Goal: Task Accomplishment & Management: Manage account settings

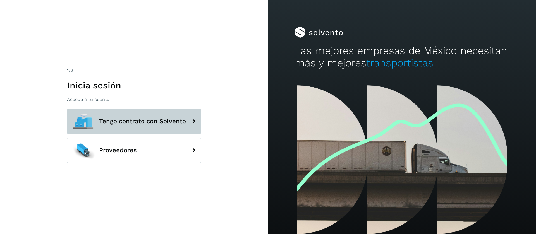
click at [142, 116] on button "Tengo contrato con Solvento" at bounding box center [134, 121] width 134 height 25
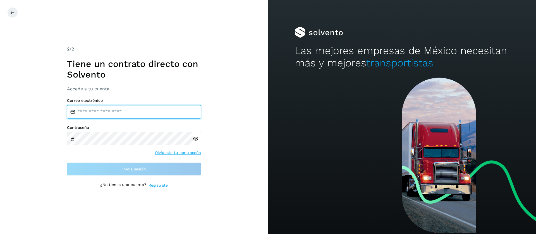
click at [156, 110] on input "email" at bounding box center [134, 111] width 134 height 13
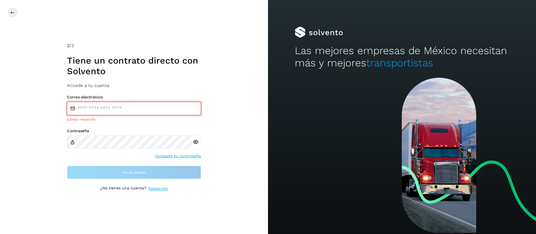
type input "**********"
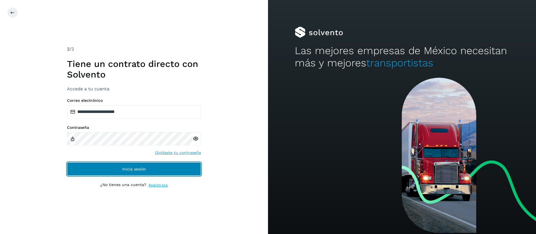
click at [163, 174] on button "Inicia sesión" at bounding box center [134, 169] width 134 height 13
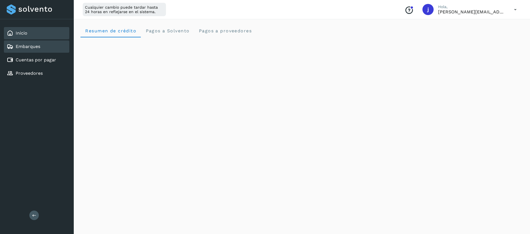
click at [25, 47] on link "Embarques" at bounding box center [28, 46] width 25 height 5
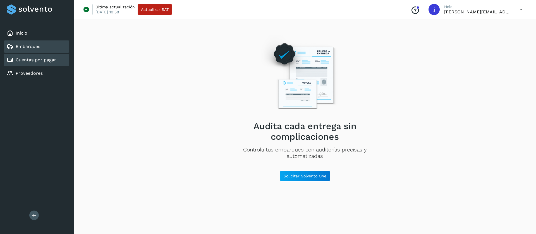
click at [43, 56] on div "Cuentas por pagar" at bounding box center [36, 60] width 65 height 12
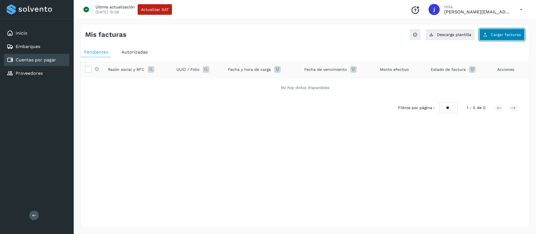
click at [515, 34] on span "Cargar facturas" at bounding box center [506, 35] width 30 height 4
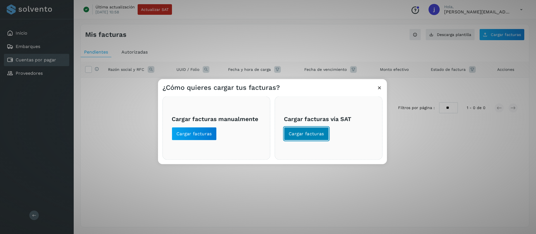
click at [319, 132] on span "Cargar facturas" at bounding box center [306, 134] width 35 height 6
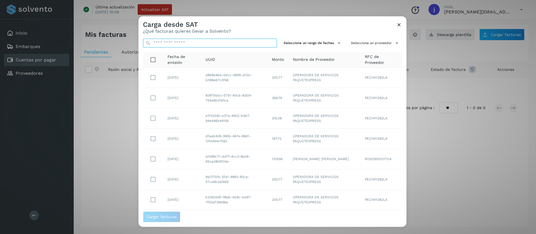
click at [185, 44] on input "text" at bounding box center [210, 43] width 134 height 9
paste input "**********"
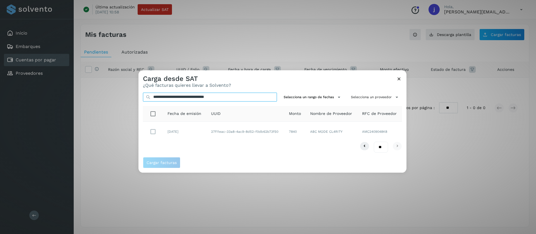
type input "**********"
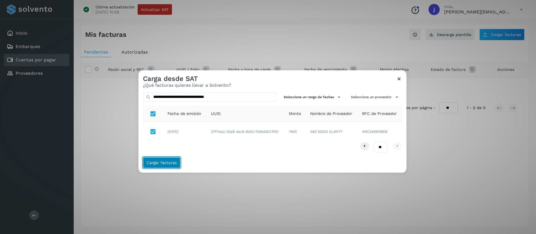
click at [167, 161] on span "Cargar facturas" at bounding box center [162, 163] width 30 height 4
click at [166, 165] on button "Cargar facturas" at bounding box center [161, 162] width 37 height 11
click at [165, 159] on button "Cargar facturas" at bounding box center [161, 162] width 37 height 11
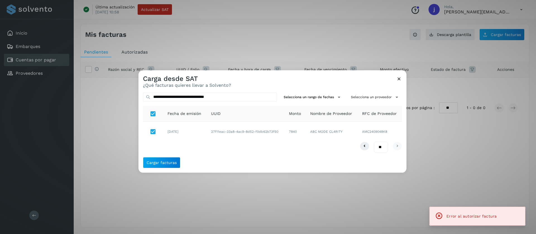
click at [489, 216] on span "Error al autorizar factura" at bounding box center [472, 216] width 50 height 4
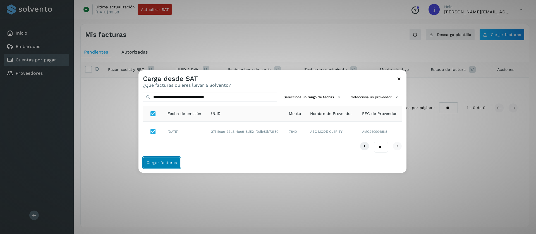
click at [164, 162] on span "Cargar facturas" at bounding box center [162, 163] width 30 height 4
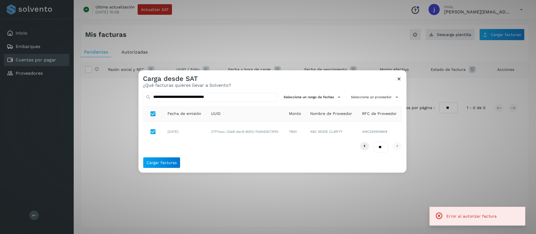
click at [400, 81] on icon at bounding box center [399, 79] width 6 height 6
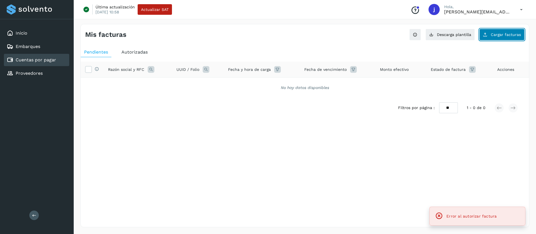
click at [499, 38] on button "Cargar facturas" at bounding box center [502, 35] width 45 height 12
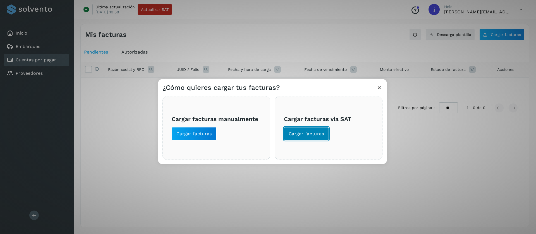
click at [297, 131] on span "Cargar facturas" at bounding box center [306, 134] width 35 height 6
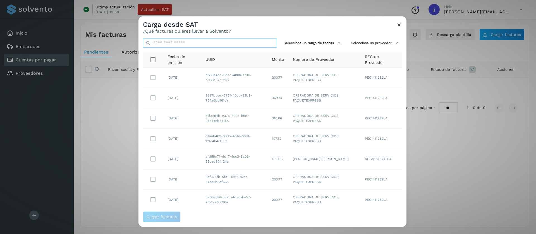
click at [192, 43] on input "text" at bounding box center [210, 43] width 134 height 9
paste input "**********"
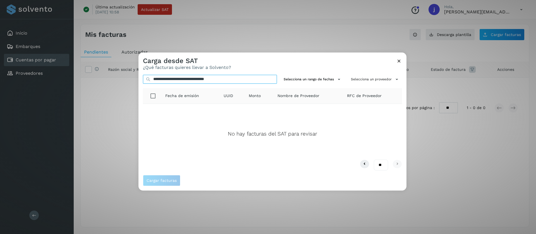
type input "**********"
click at [398, 61] on icon at bounding box center [399, 61] width 6 height 6
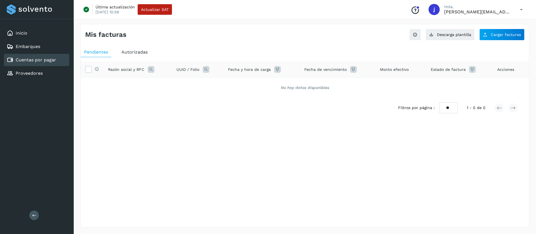
click at [502, 40] on div "Mis facturas Ver instrucciones para cargar Facturas Descarga plantilla Cargar f…" at bounding box center [304, 126] width 449 height 204
click at [502, 37] on span "Cargar facturas" at bounding box center [506, 35] width 30 height 4
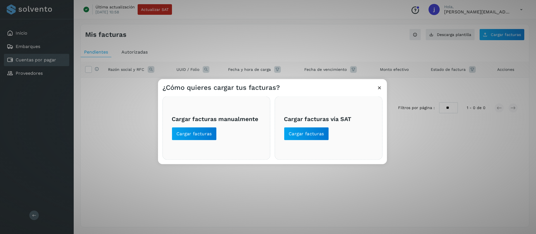
click at [314, 126] on span "Cargar facturas vía SAT Cargar facturas" at bounding box center [328, 128] width 89 height 25
click at [316, 135] on span "Cargar facturas" at bounding box center [306, 134] width 35 height 6
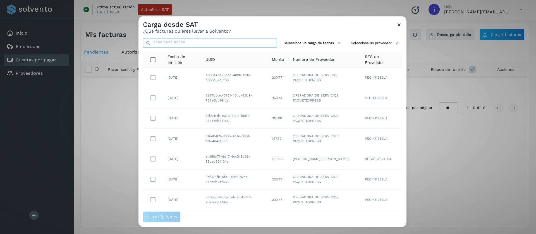
click at [199, 43] on input "text" at bounding box center [210, 43] width 134 height 9
paste input "**********"
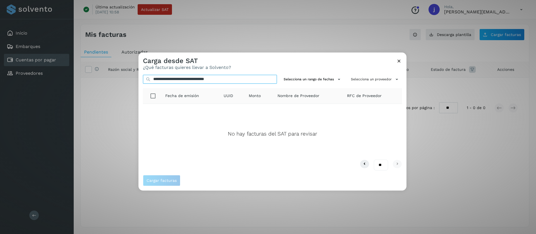
type input "**********"
click at [399, 63] on icon at bounding box center [399, 61] width 6 height 6
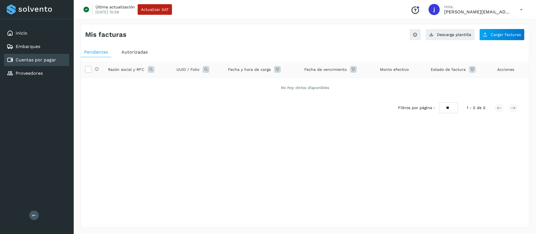
click at [139, 52] on span "Autorizadas" at bounding box center [134, 51] width 26 height 5
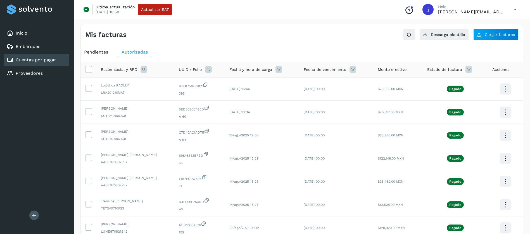
click at [100, 49] on div "Pendientes" at bounding box center [96, 52] width 31 height 10
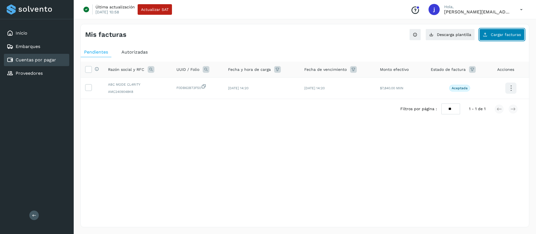
click at [506, 39] on button "Cargar facturas" at bounding box center [502, 35] width 45 height 12
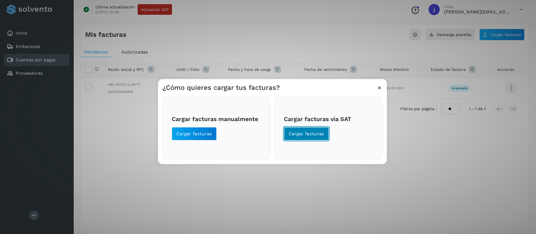
click at [315, 136] on span "Cargar facturas" at bounding box center [306, 134] width 35 height 6
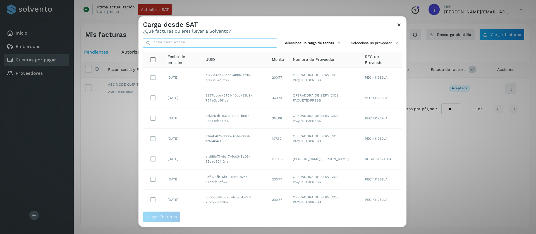
click at [192, 40] on input "text" at bounding box center [210, 43] width 134 height 9
paste input "**********"
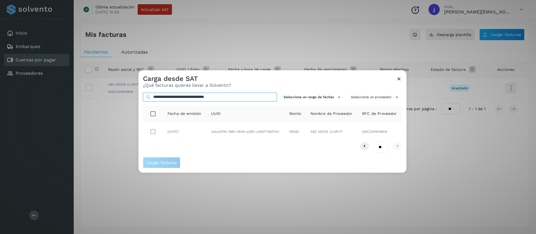
type input "**********"
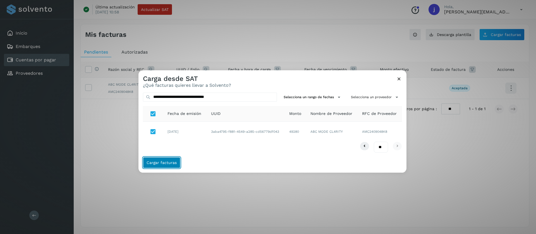
click at [160, 161] on span "Cargar facturas" at bounding box center [162, 163] width 30 height 4
click at [158, 164] on span "Cargar facturas" at bounding box center [162, 163] width 30 height 4
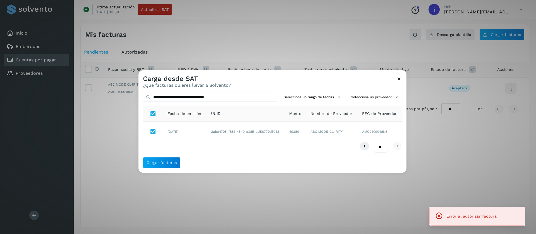
click at [176, 168] on div "Cargar facturas" at bounding box center [273, 165] width 268 height 16
click at [166, 161] on span "Cargar facturas" at bounding box center [162, 163] width 30 height 4
click at [400, 77] on icon at bounding box center [399, 79] width 6 height 6
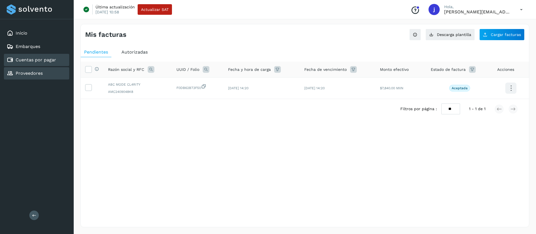
click at [25, 73] on link "Proveedores" at bounding box center [29, 73] width 27 height 5
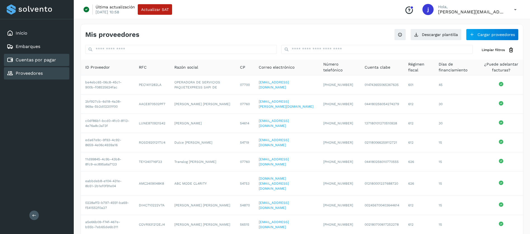
click at [31, 59] on link "Cuentas por pagar" at bounding box center [36, 59] width 40 height 5
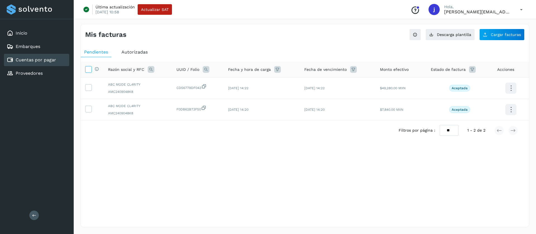
click at [86, 71] on icon at bounding box center [88, 69] width 6 height 6
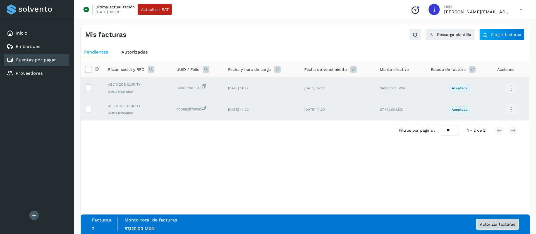
click at [490, 224] on span "Autorizar facturas" at bounding box center [497, 225] width 35 height 4
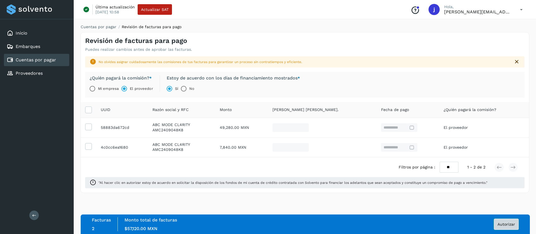
click at [505, 225] on span "Autorizar" at bounding box center [507, 225] width 18 height 4
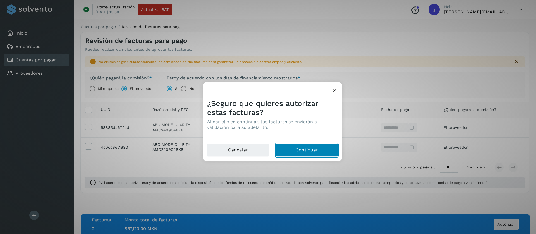
click at [317, 153] on button "Continuar" at bounding box center [307, 150] width 62 height 13
